Goal: Information Seeking & Learning: Learn about a topic

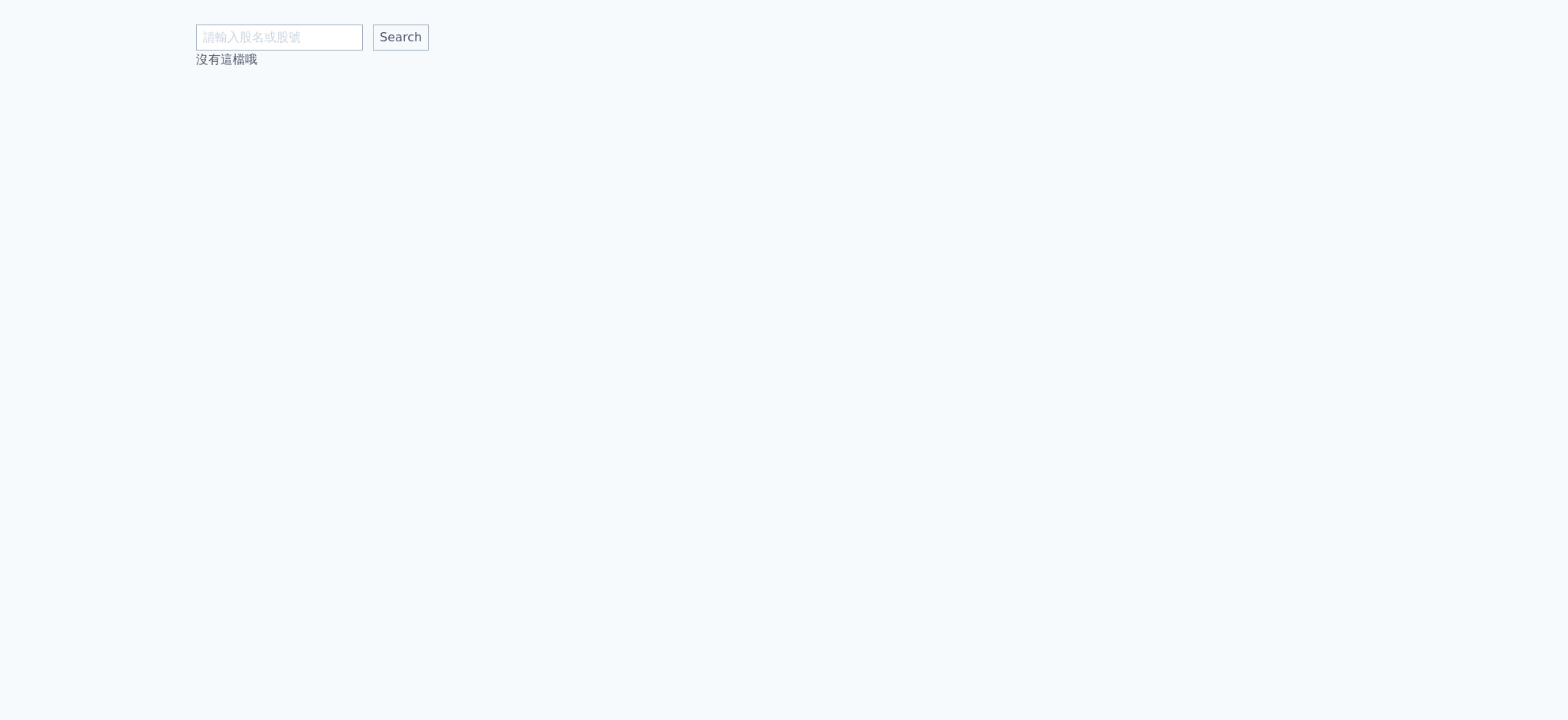
click at [288, 28] on input "text" at bounding box center [280, 37] width 167 height 26
type input "6735"
click at [373, 25] on input "Search" at bounding box center [401, 37] width 56 height 26
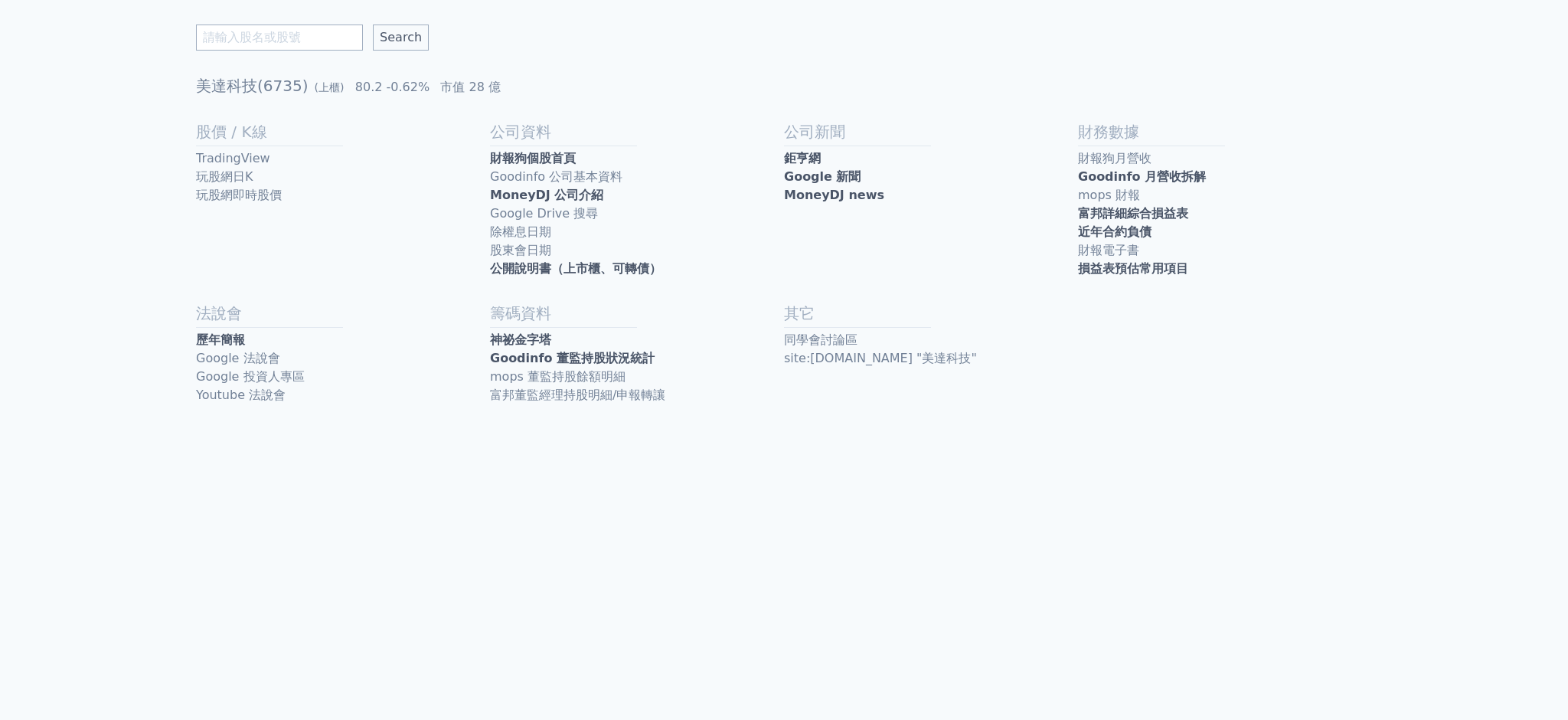
click at [193, 344] on div "Search 美達科技(6735) (上櫃) 80.2 -0.62% 市值 28 億 股價 / K線 TradingView 玩股網日K 玩股網即時股價 公司…" at bounding box center [784, 360] width 1568 height 720
click at [219, 335] on link "歷年簡報" at bounding box center [343, 340] width 294 height 18
